Goal: Task Accomplishment & Management: Manage account settings

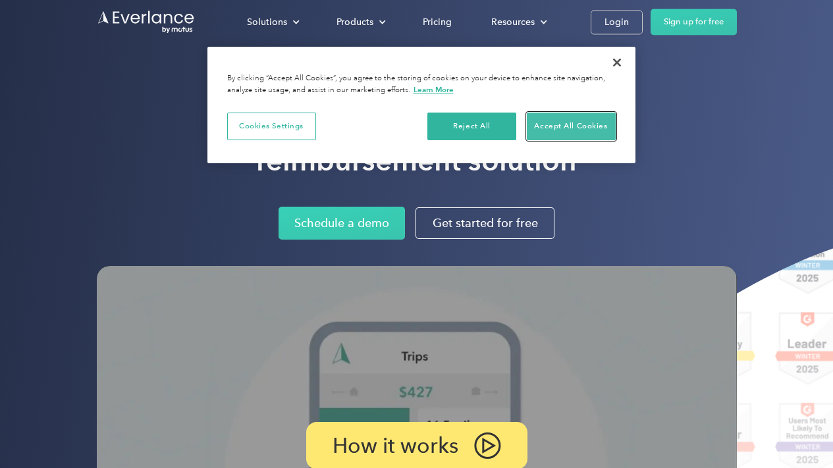
click at [558, 120] on button "Accept All Cookies" at bounding box center [571, 127] width 89 height 28
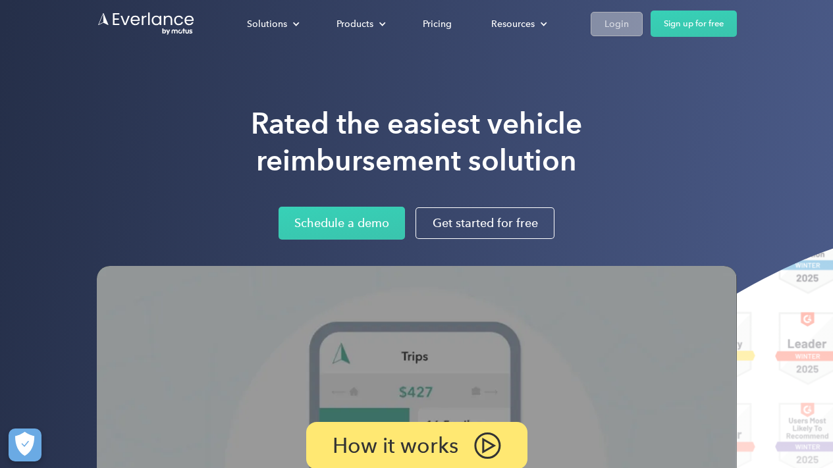
click at [614, 23] on div "Login" at bounding box center [617, 24] width 24 height 16
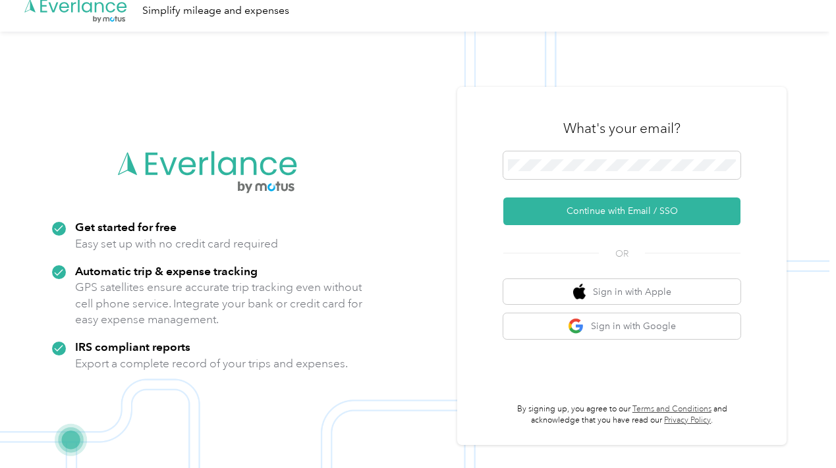
scroll to position [25, 0]
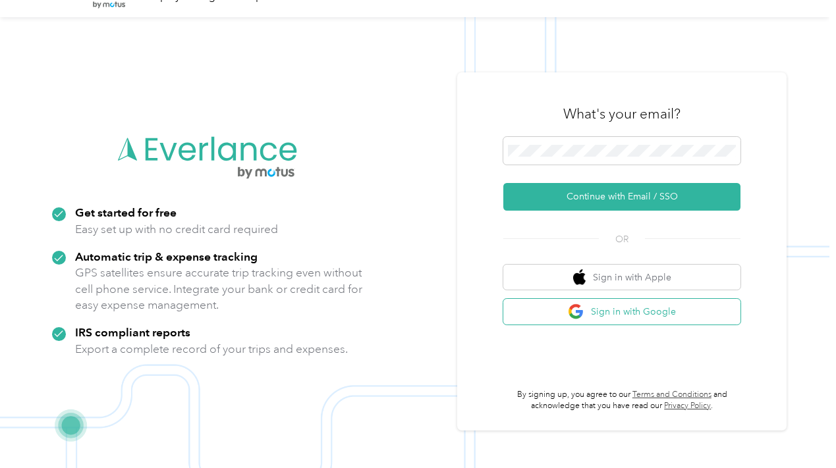
click at [554, 310] on button "Sign in with Google" at bounding box center [621, 312] width 237 height 26
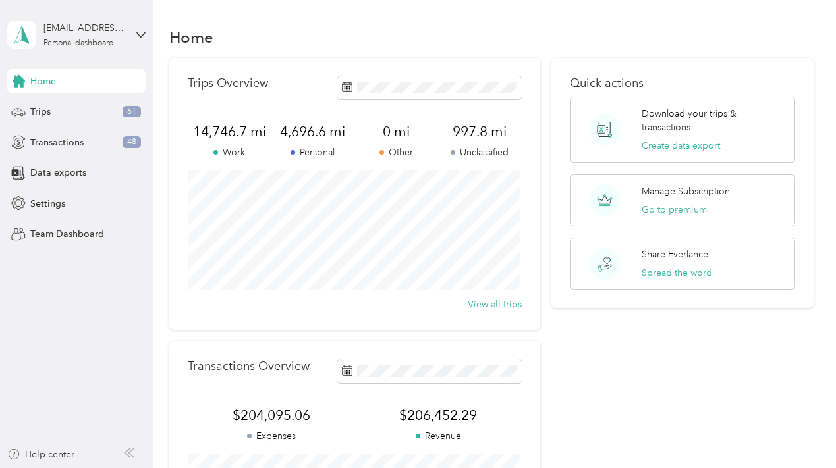
click at [136, 37] on div "garzaproperties219@gmail.com Personal dashboard" at bounding box center [76, 35] width 138 height 46
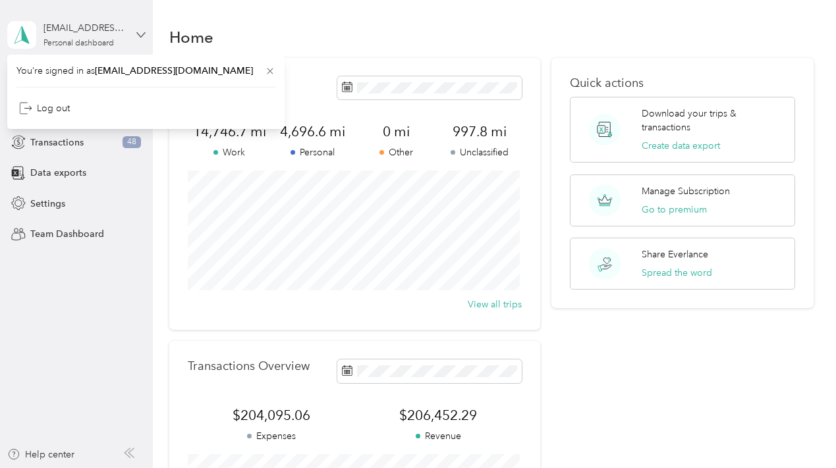
click at [142, 34] on icon at bounding box center [140, 34] width 9 height 9
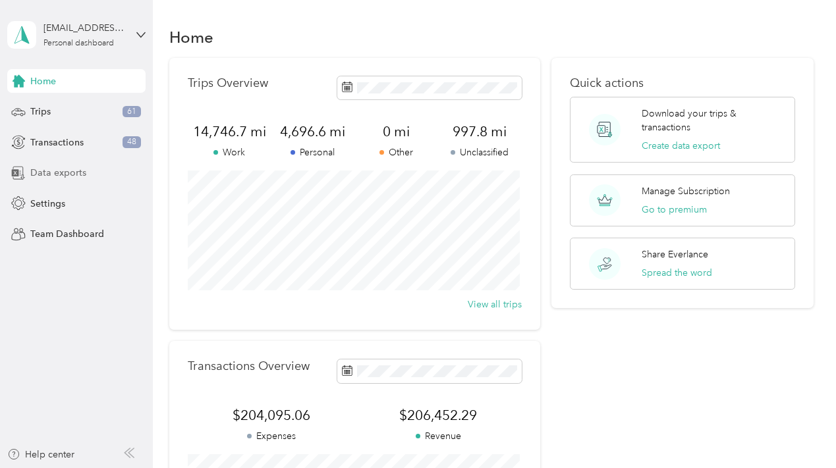
click at [55, 175] on span "Data exports" at bounding box center [58, 173] width 56 height 14
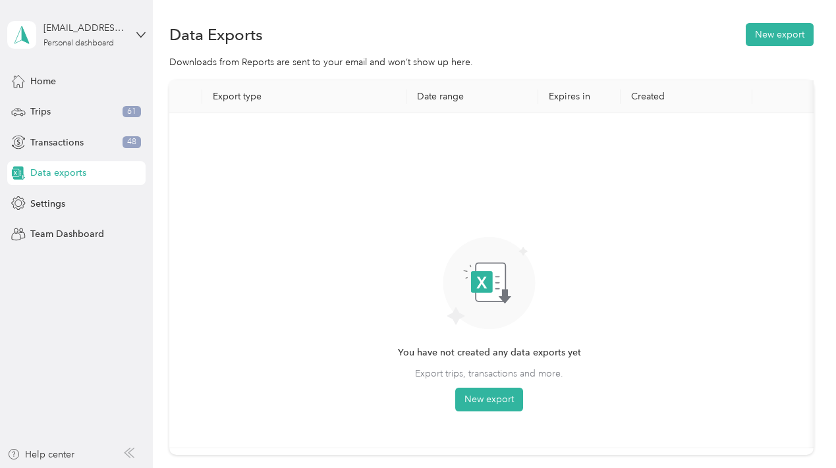
scroll to position [103, 0]
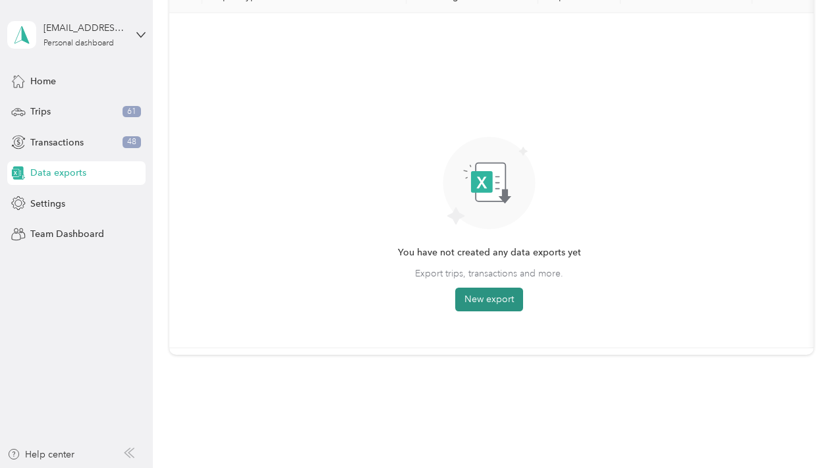
click at [514, 302] on button "New export" at bounding box center [489, 300] width 68 height 24
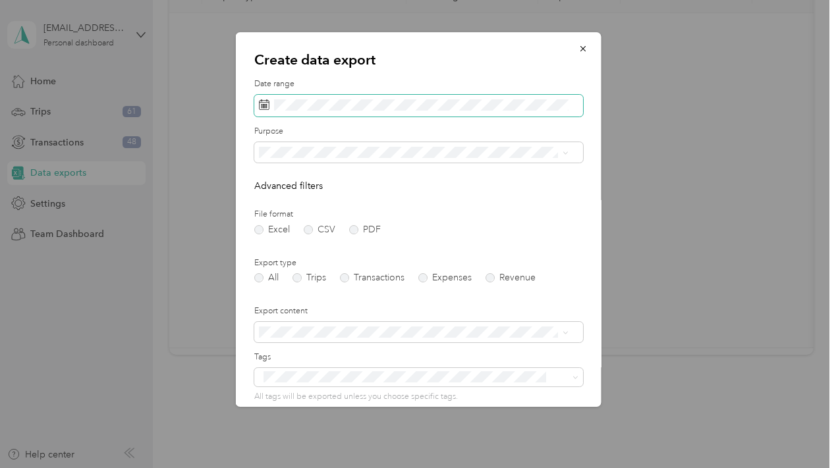
click at [259, 106] on icon at bounding box center [263, 104] width 11 height 11
click at [264, 106] on rect at bounding box center [263, 105] width 1 height 1
click at [423, 74] on div "Create data export Date range Purpose Advanced filters File format Excel CSV PD…" at bounding box center [418, 219] width 366 height 375
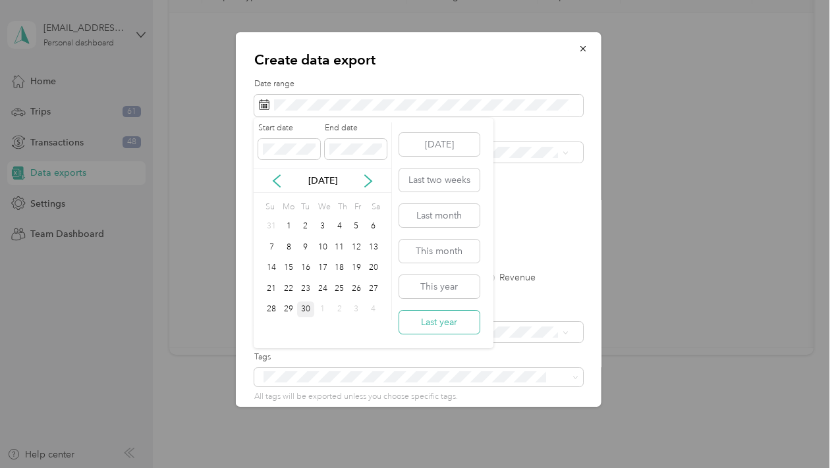
click at [455, 319] on button "Last year" at bounding box center [439, 322] width 80 height 23
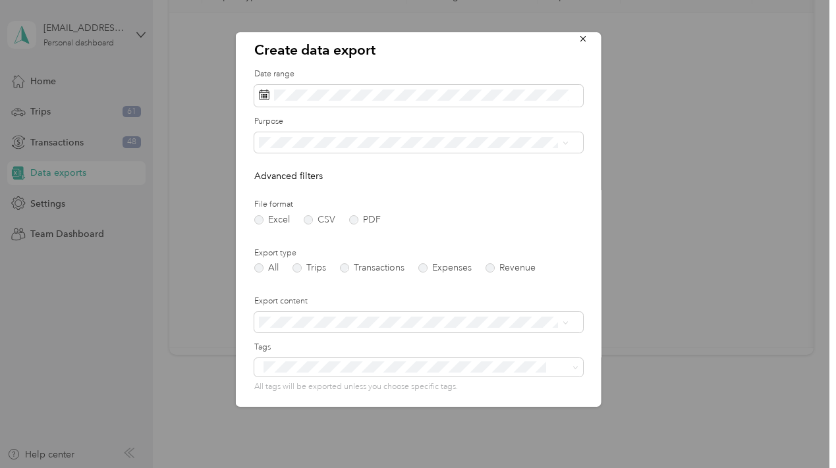
scroll to position [11, 0]
click at [346, 268] on label "Transactions" at bounding box center [371, 267] width 65 height 9
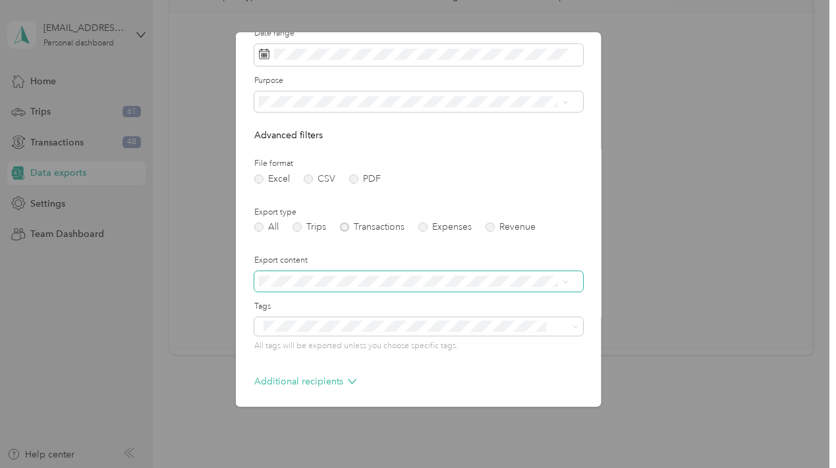
scroll to position [104, 0]
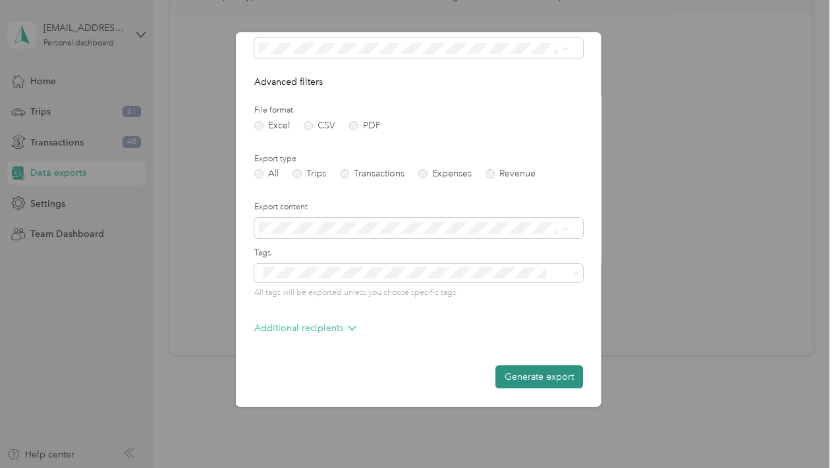
click at [514, 381] on button "Generate export" at bounding box center [539, 377] width 88 height 23
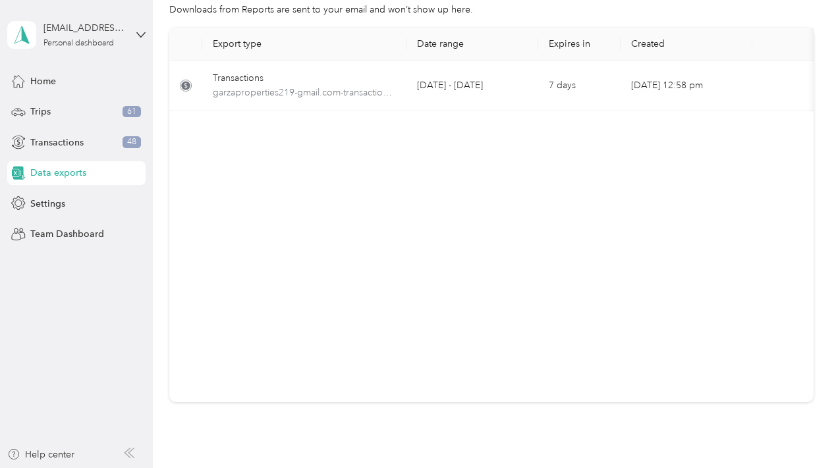
scroll to position [0, 0]
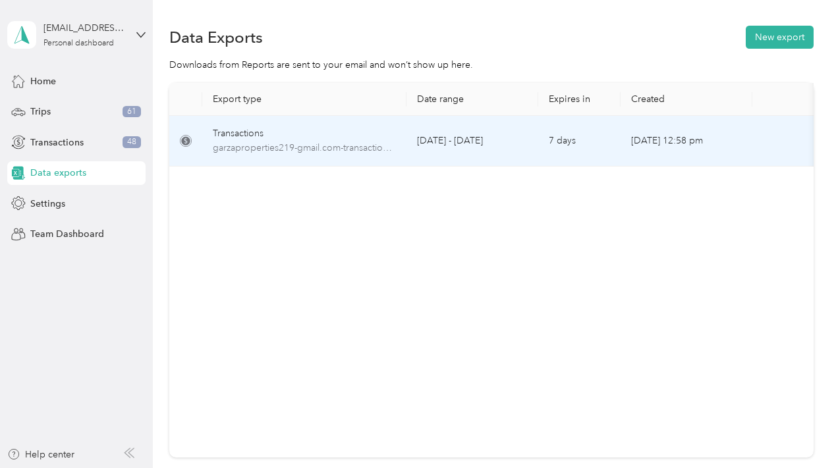
click at [455, 146] on td "Jan 1 - Dec 31, 2024" at bounding box center [472, 141] width 132 height 51
click at [473, 138] on td "Jan 1 - Dec 31, 2024" at bounding box center [472, 141] width 132 height 51
click at [231, 136] on div "Transactions" at bounding box center [304, 133] width 183 height 14
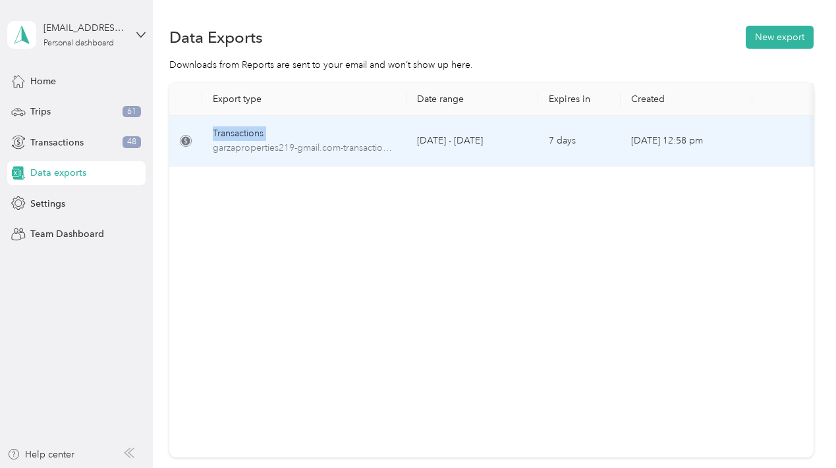
click at [231, 136] on div "Transactions" at bounding box center [304, 133] width 183 height 14
